Goal: Find specific page/section: Find specific page/section

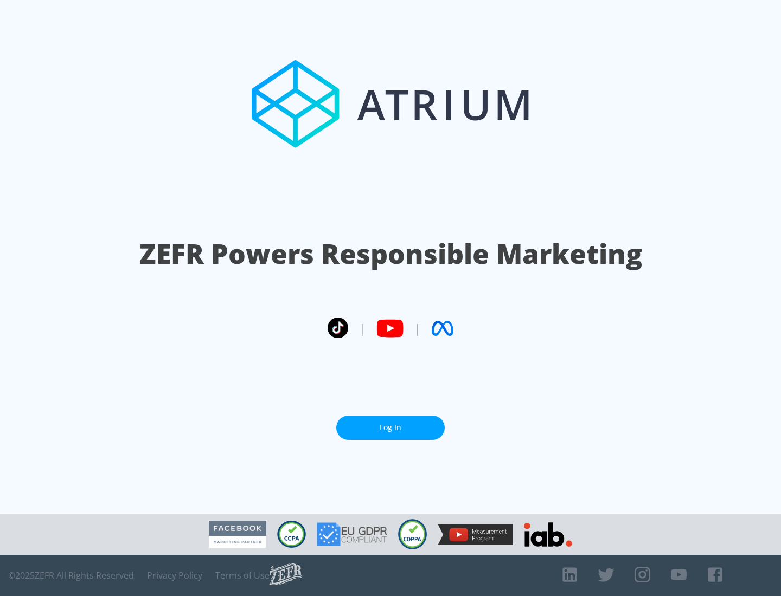
click at [390, 423] on link "Log In" at bounding box center [390, 428] width 108 height 24
